Goal: Download file/media

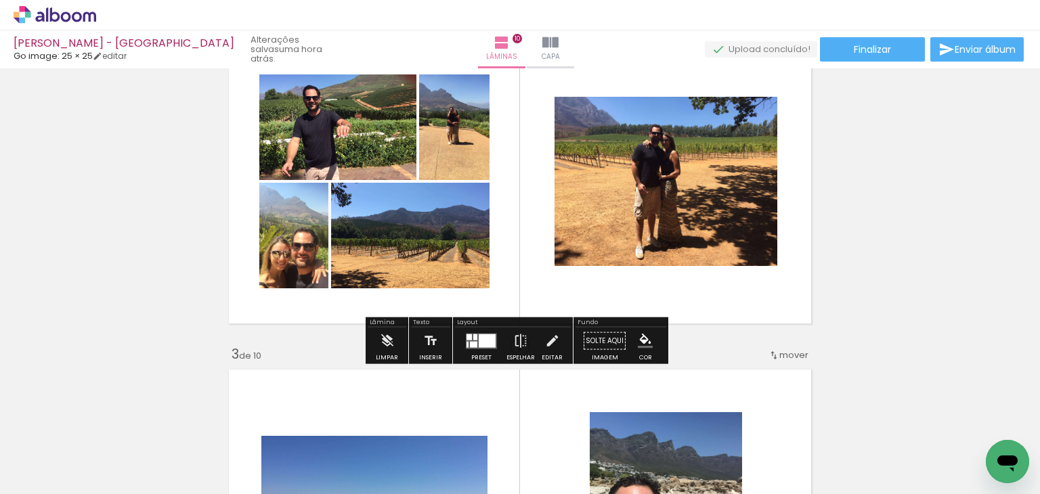
scroll to position [569, 0]
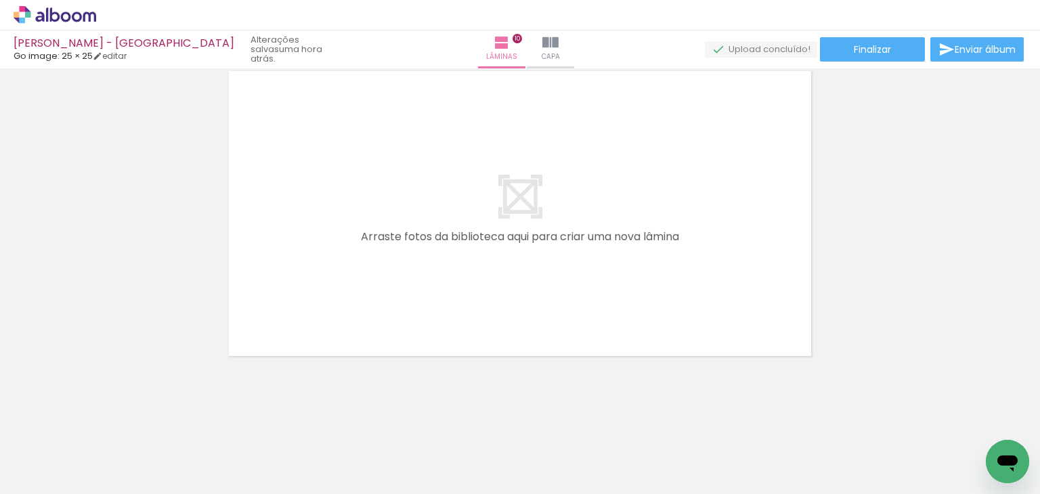
scroll to position [2880, 0]
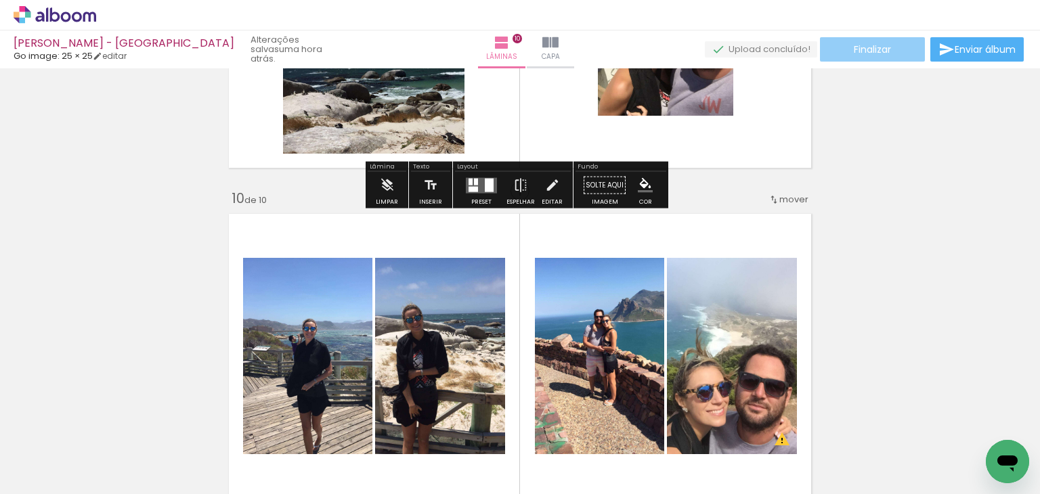
click at [854, 47] on span "Finalizar" at bounding box center [872, 49] width 37 height 9
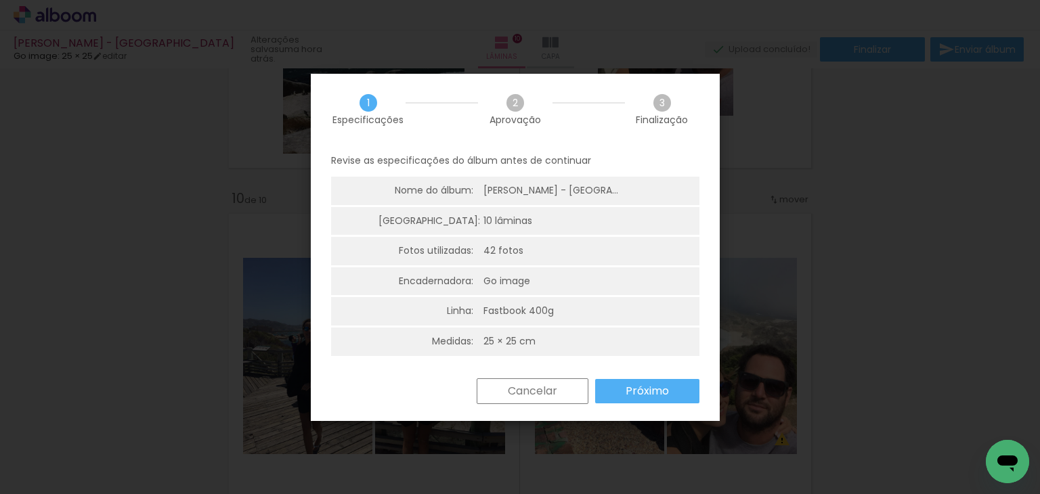
click at [0, 0] on slot "Próximo" at bounding box center [0, 0] width 0 height 0
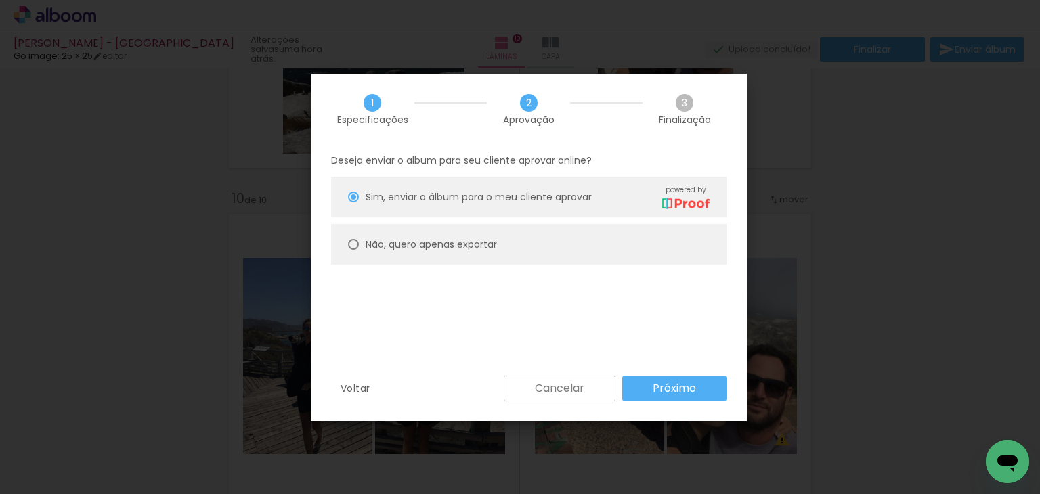
click at [570, 250] on paper-radio-button "Não, quero apenas exportar" at bounding box center [528, 244] width 395 height 41
type paper-radio-button "on"
click at [0, 0] on slot "Próximo" at bounding box center [0, 0] width 0 height 0
type input "Alta, 300 DPI"
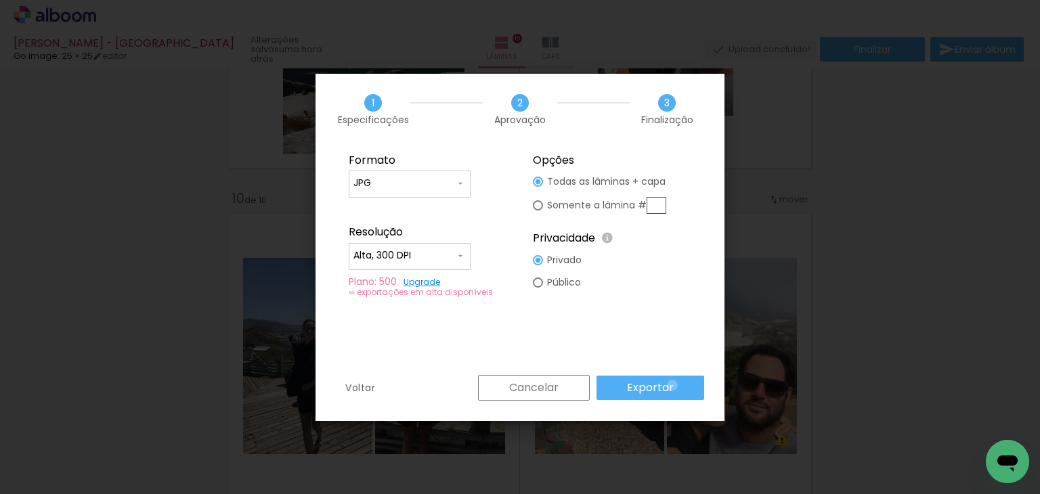
click at [674, 385] on paper-button "Exportar" at bounding box center [651, 388] width 108 height 24
